Goal: Information Seeking & Learning: Learn about a topic

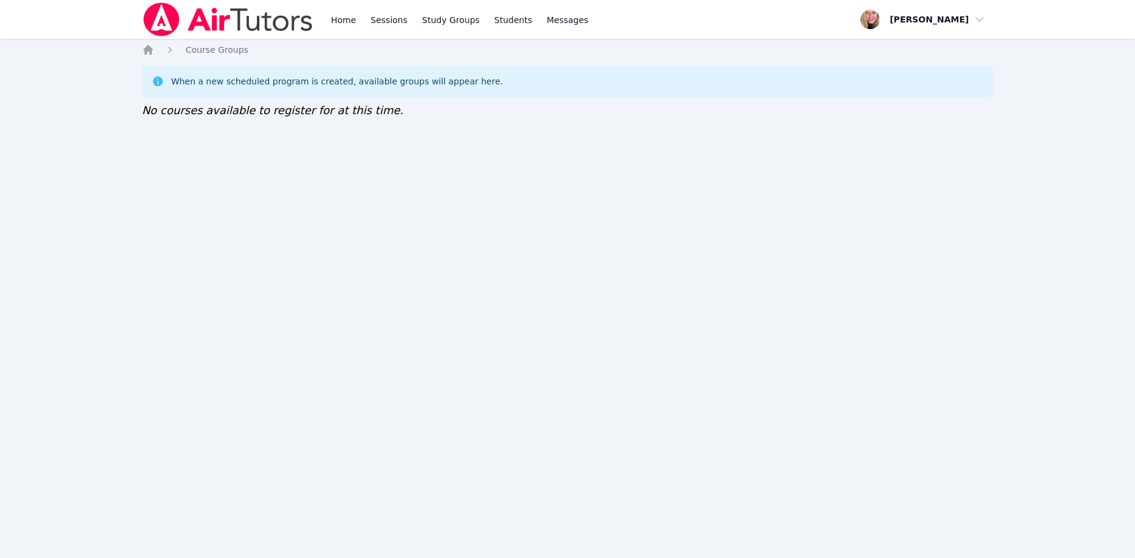
click at [273, 15] on img at bounding box center [228, 19] width 172 height 34
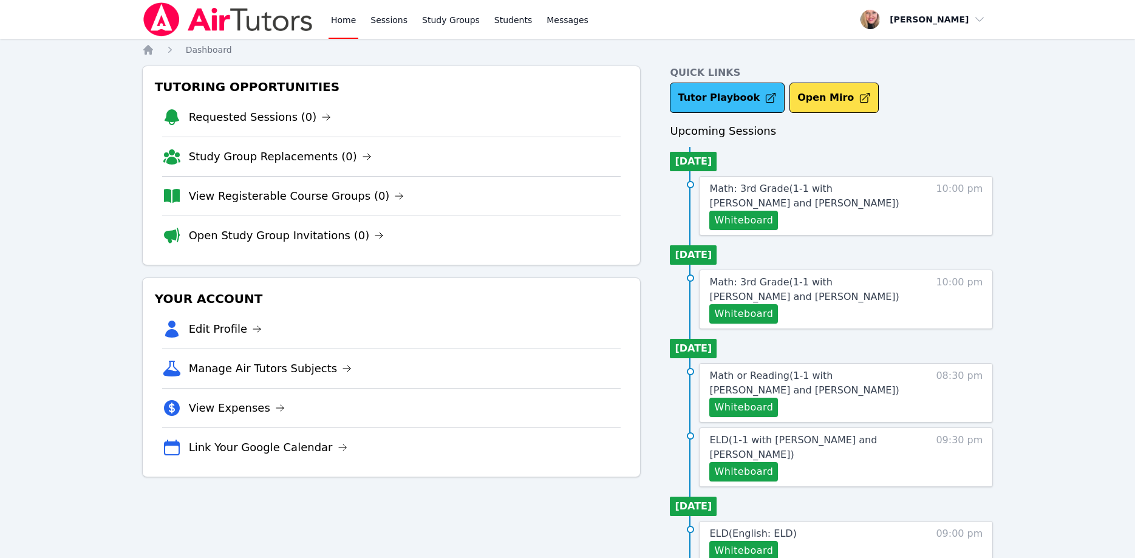
click at [734, 97] on link "Tutor Playbook" at bounding box center [727, 98] width 115 height 30
click at [684, 107] on link "Tutor Playbook" at bounding box center [727, 98] width 115 height 30
